Goal: Task Accomplishment & Management: Manage account settings

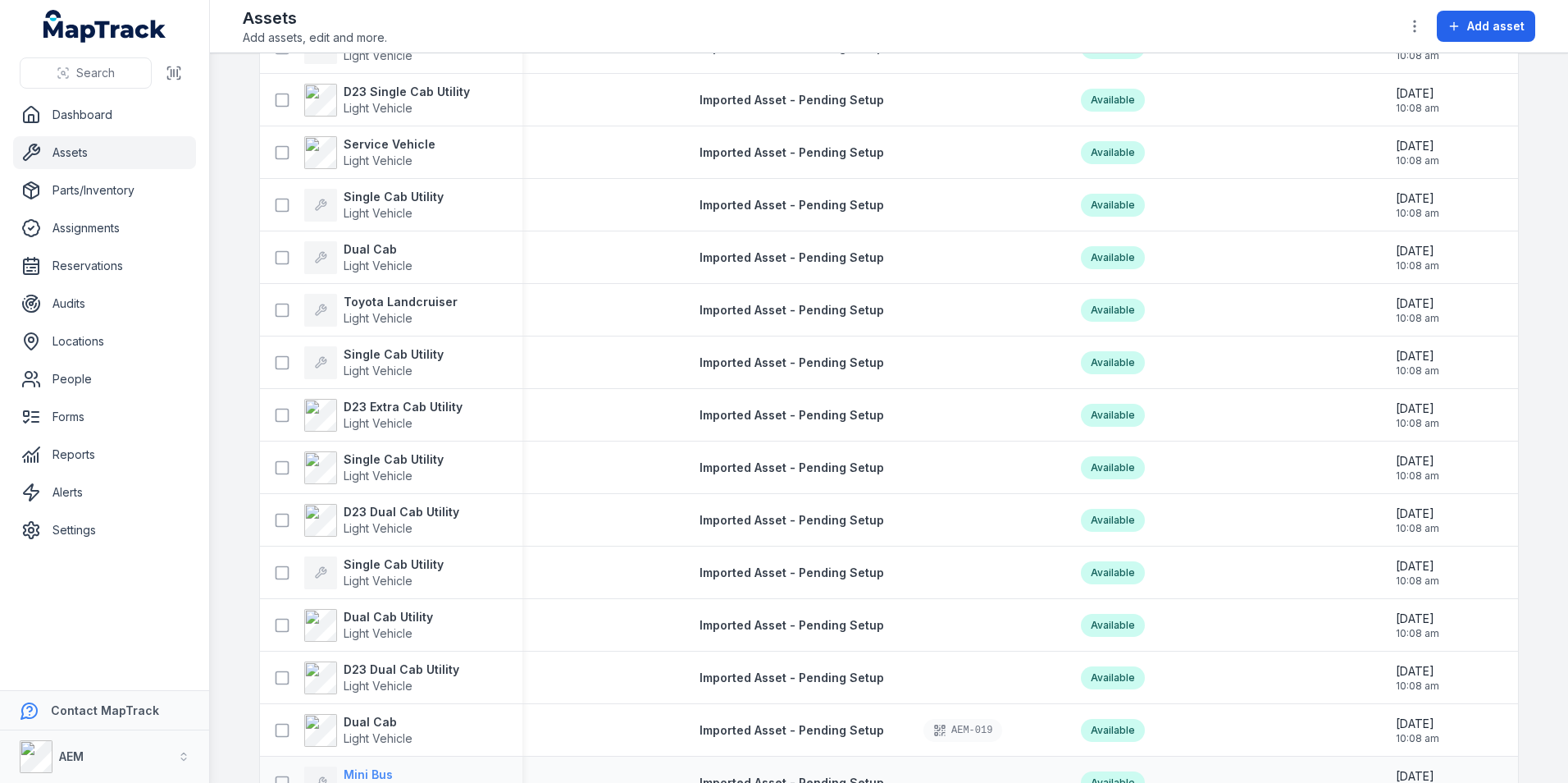
scroll to position [616, 0]
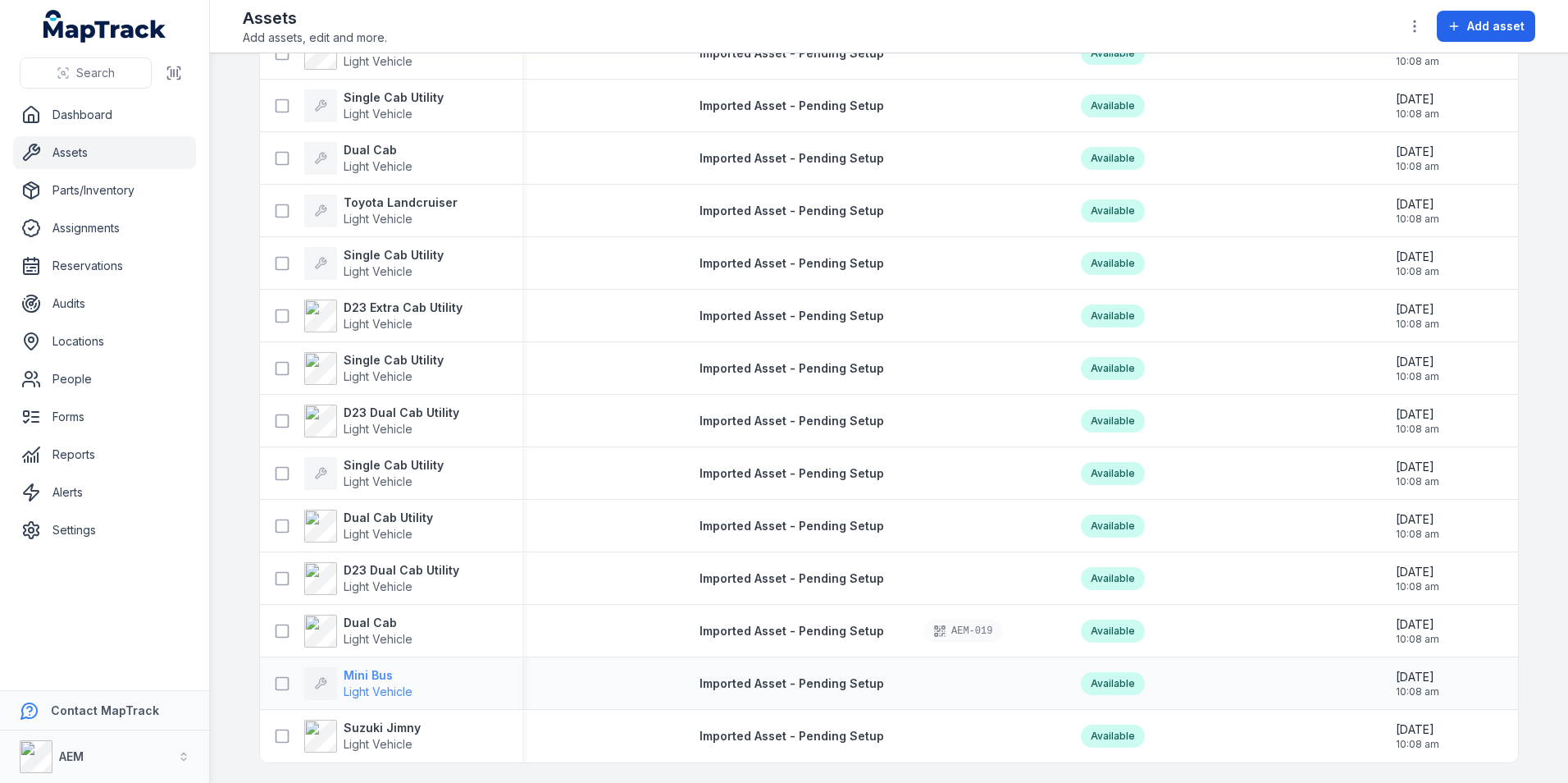
click at [356, 669] on strong "Mini Bus" at bounding box center [378, 675] width 69 height 17
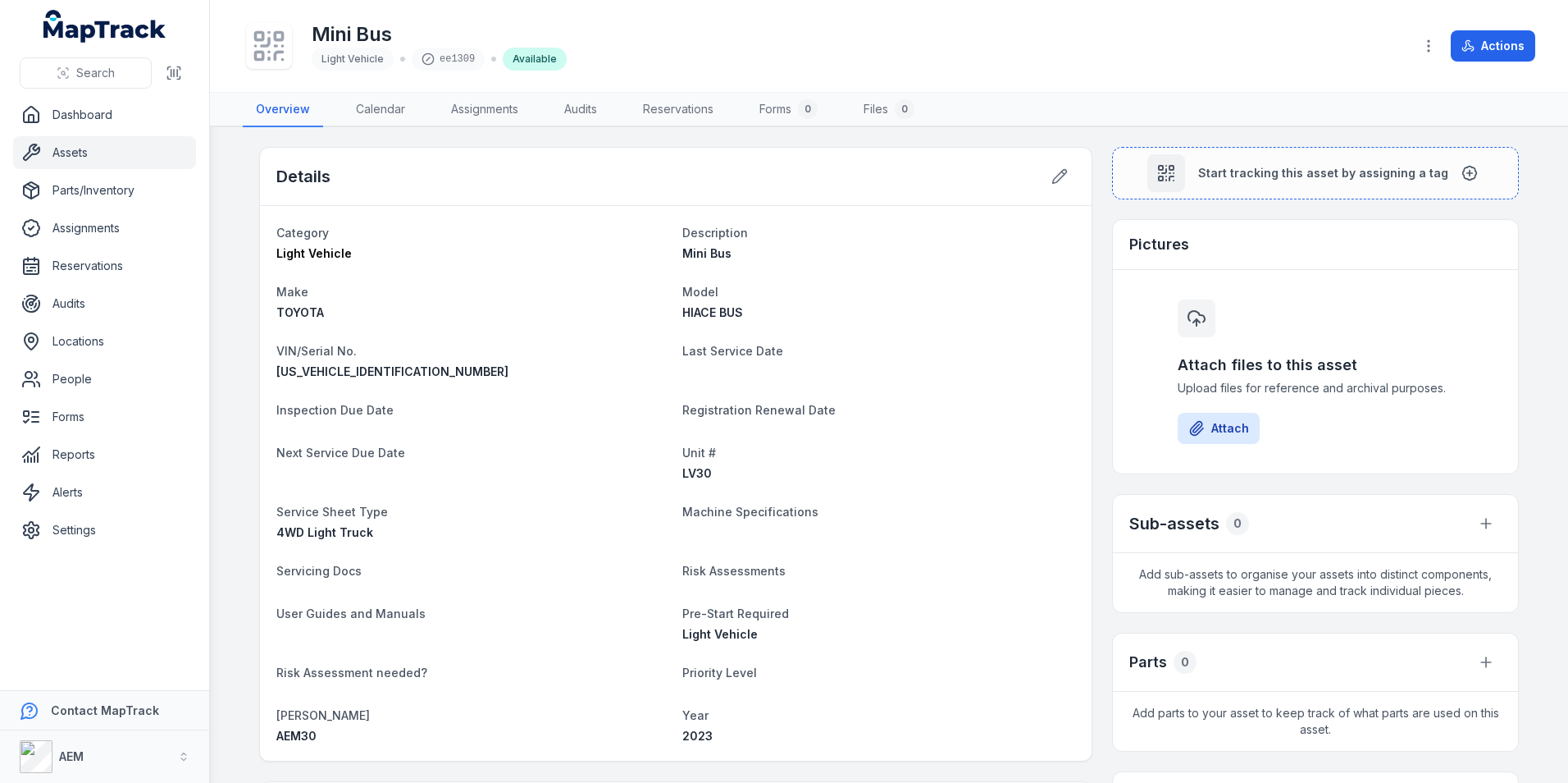
click at [1054, 151] on div "Details" at bounding box center [675, 176] width 832 height 58
click at [1054, 174] on icon at bounding box center [1060, 177] width 14 height 14
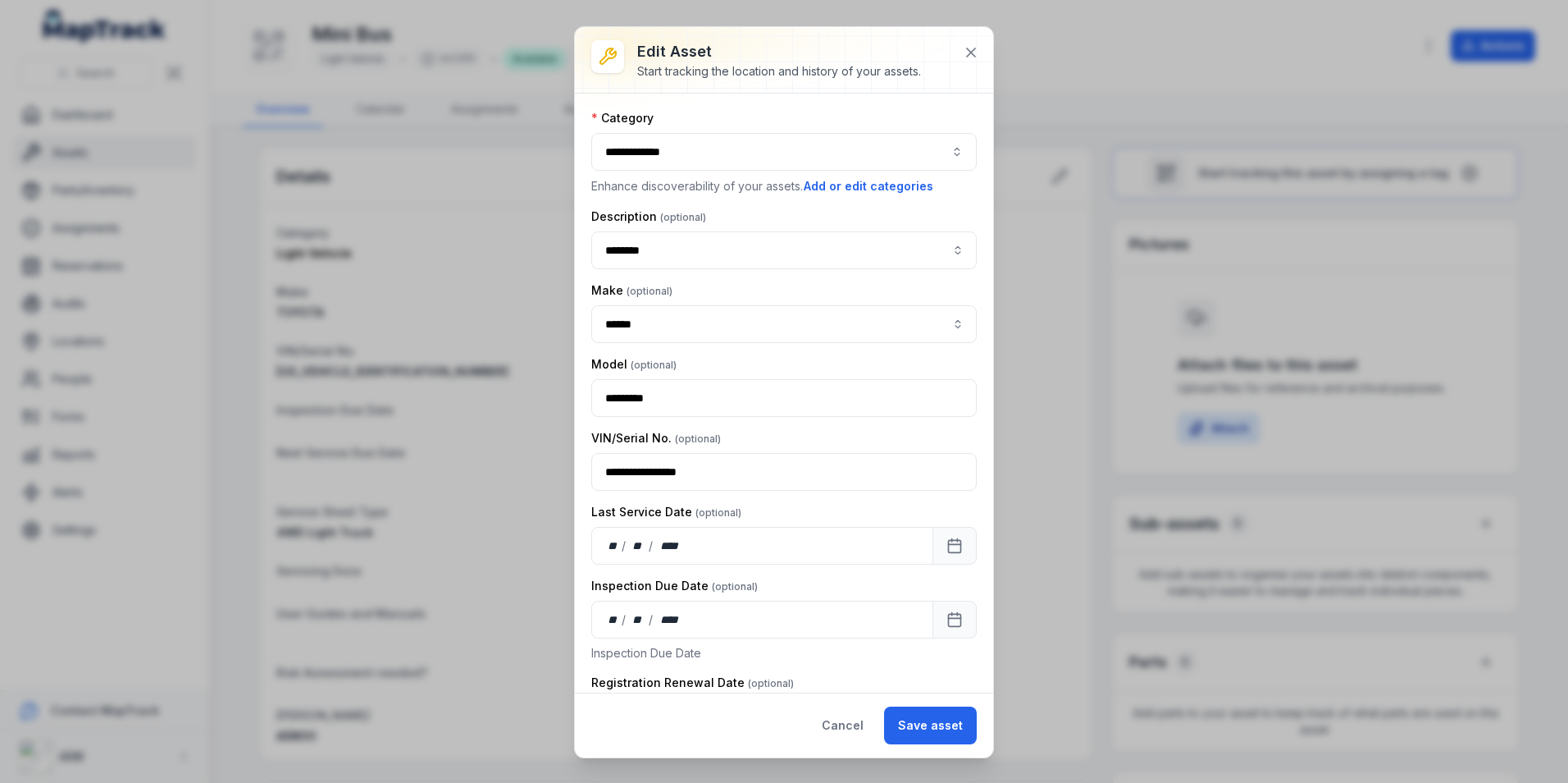
scroll to position [82, 0]
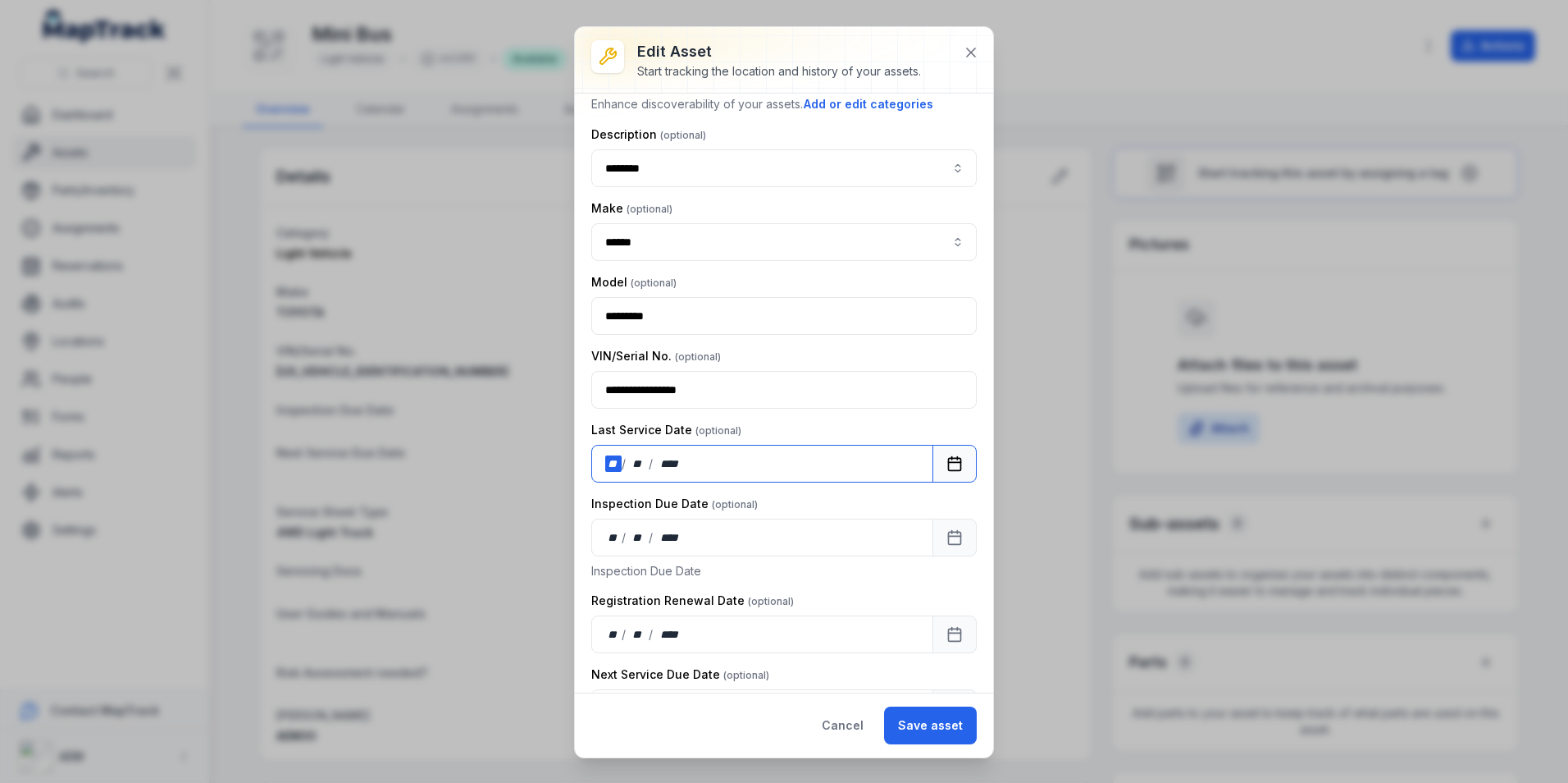
click at [613, 471] on div "**" at bounding box center [613, 463] width 17 height 17
click at [920, 740] on button "Save asset" at bounding box center [930, 725] width 92 height 37
